Goal: Navigation & Orientation: Understand site structure

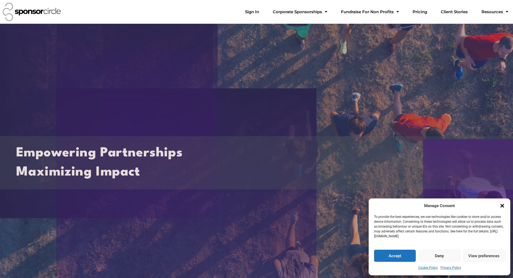
click at [501, 204] on icon "Close dialogue" at bounding box center [502, 206] width 4 height 4
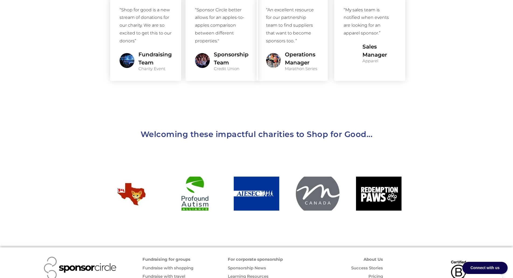
scroll to position [582, 0]
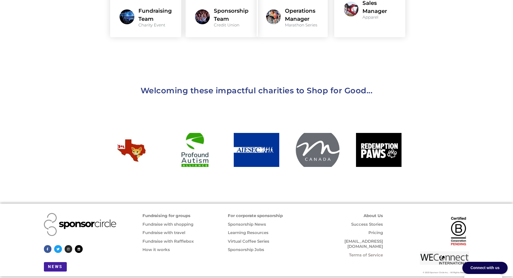
click at [375, 213] on link "About Us" at bounding box center [373, 215] width 19 height 5
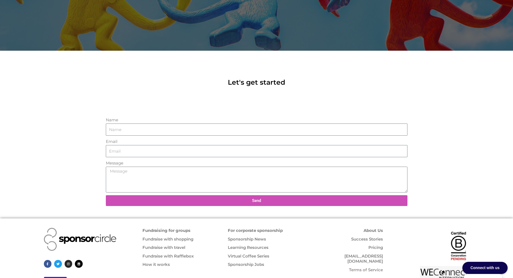
scroll to position [131, 0]
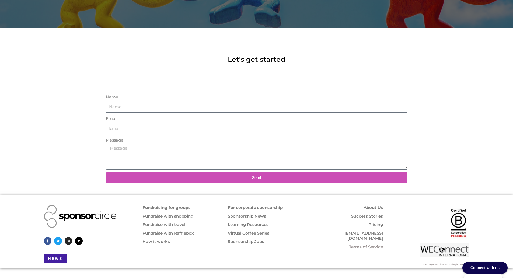
click at [160, 240] on link "How it works" at bounding box center [155, 241] width 27 height 5
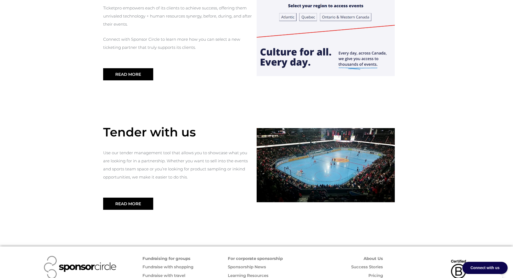
scroll to position [556, 0]
